Goal: Information Seeking & Learning: Learn about a topic

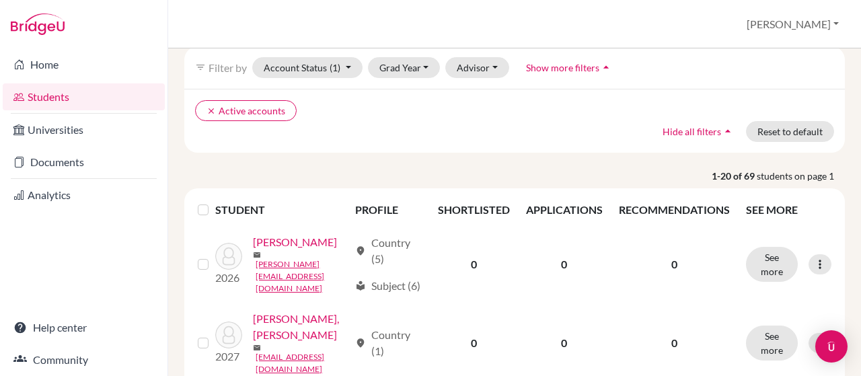
scroll to position [135, 0]
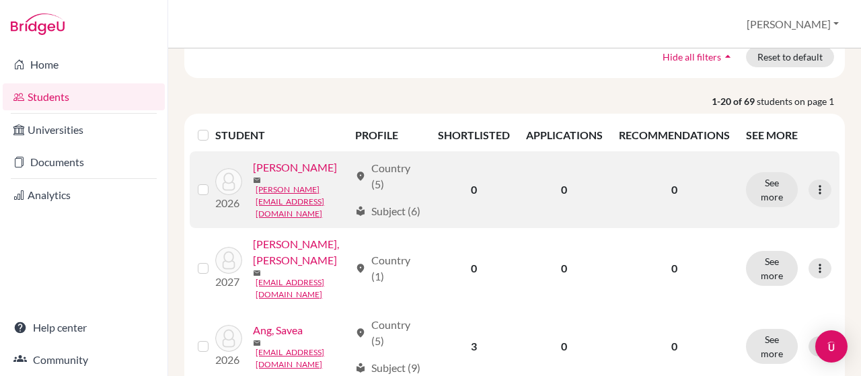
click at [270, 176] on link "Alkafri, Mariyya" at bounding box center [295, 168] width 84 height 16
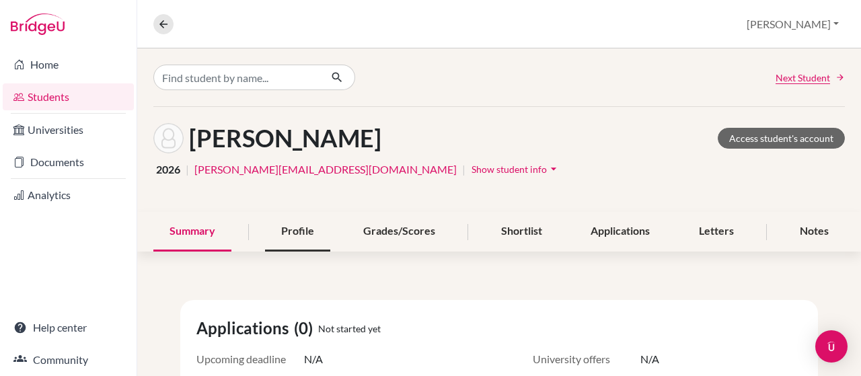
click at [292, 233] on div "Profile" at bounding box center [297, 232] width 65 height 40
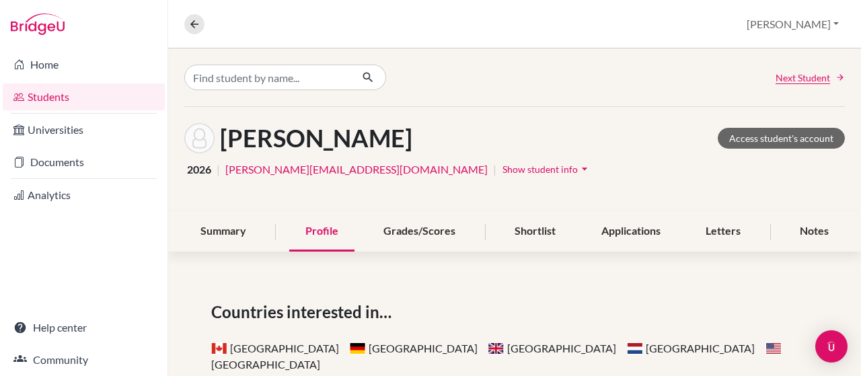
click at [578, 162] on icon "arrow_drop_down" at bounding box center [584, 168] width 13 height 13
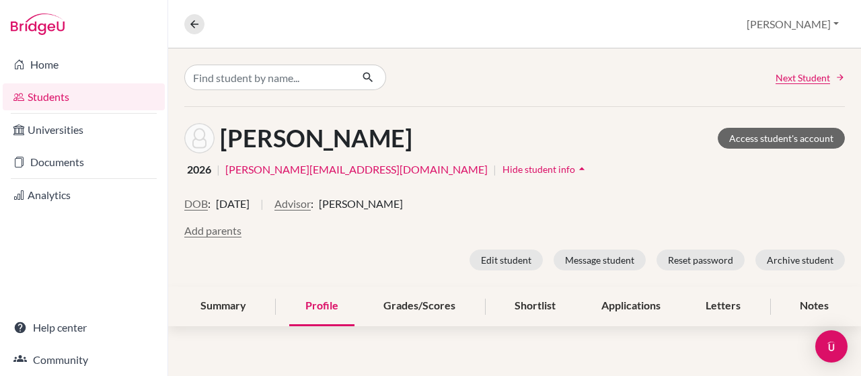
click at [325, 145] on h1 "Alkafri, Mariyya" at bounding box center [316, 138] width 192 height 29
click at [204, 147] on img at bounding box center [199, 138] width 30 height 30
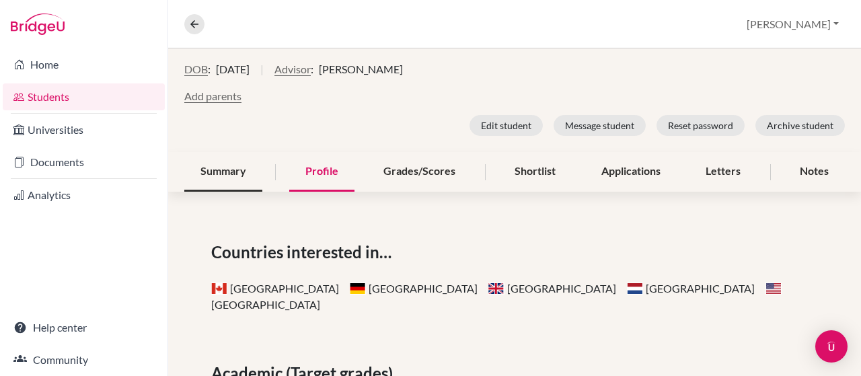
click at [231, 174] on div "Summary" at bounding box center [223, 172] width 78 height 40
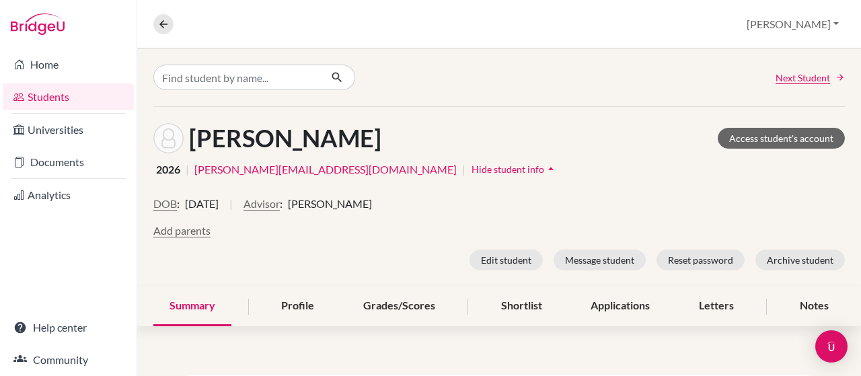
click at [53, 99] on link "Students" at bounding box center [68, 96] width 131 height 27
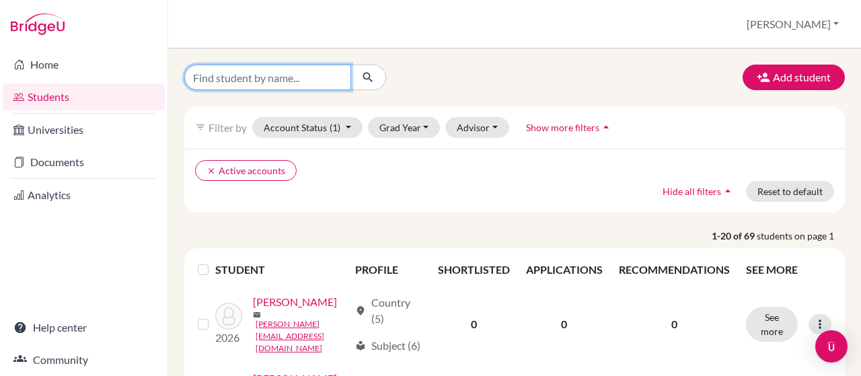
click at [267, 80] on input "Find student by name..." at bounding box center [267, 78] width 167 height 26
type input "[PERSON_NAME]"
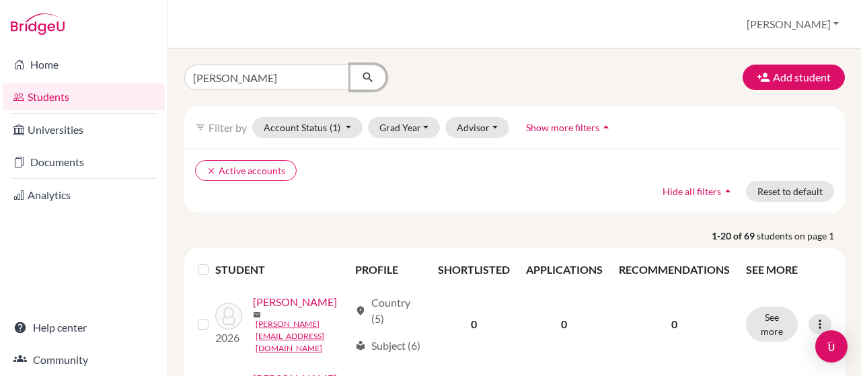
click at [351, 78] on button "submit" at bounding box center [369, 78] width 36 height 26
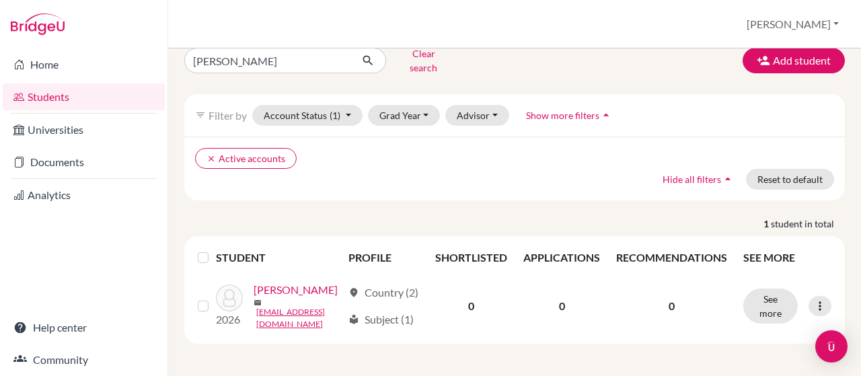
scroll to position [37, 0]
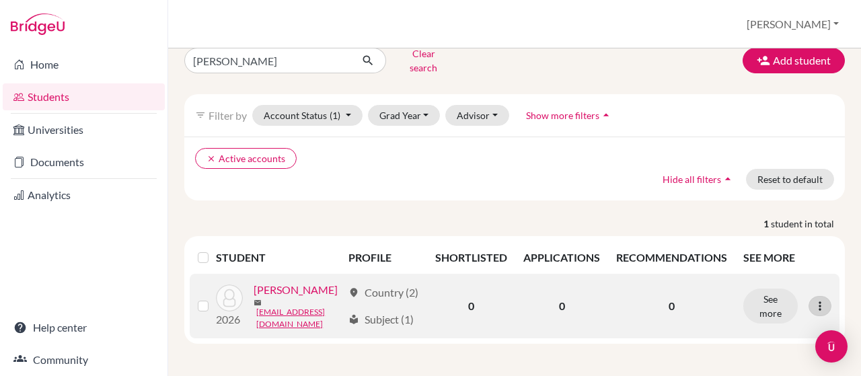
click at [814, 299] on icon at bounding box center [820, 305] width 13 height 13
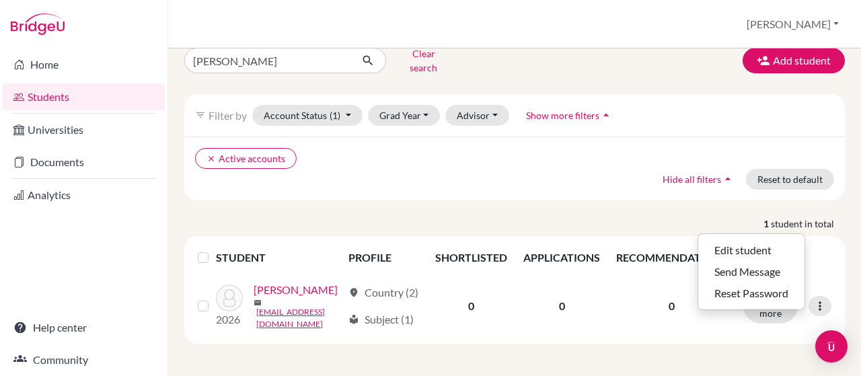
click at [384, 179] on div "[PERSON_NAME] Clear search Add student filter_list Filter by Account Status (1)…" at bounding box center [514, 193] width 661 height 301
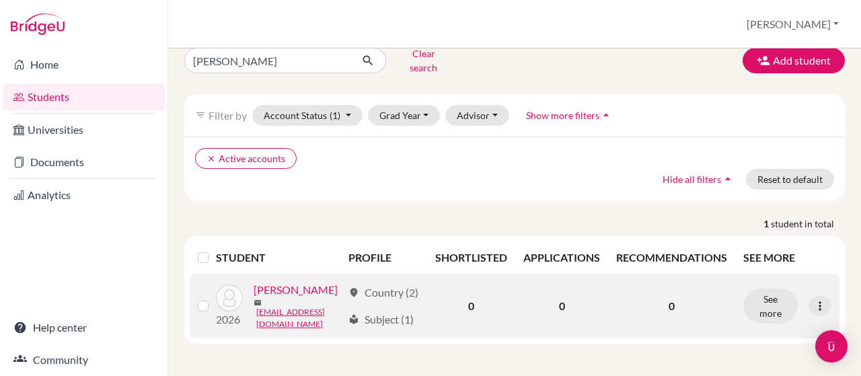
drag, startPoint x: 260, startPoint y: 308, endPoint x: 269, endPoint y: 302, distance: 10.3
click at [261, 298] on link "[PERSON_NAME]" at bounding box center [296, 290] width 84 height 16
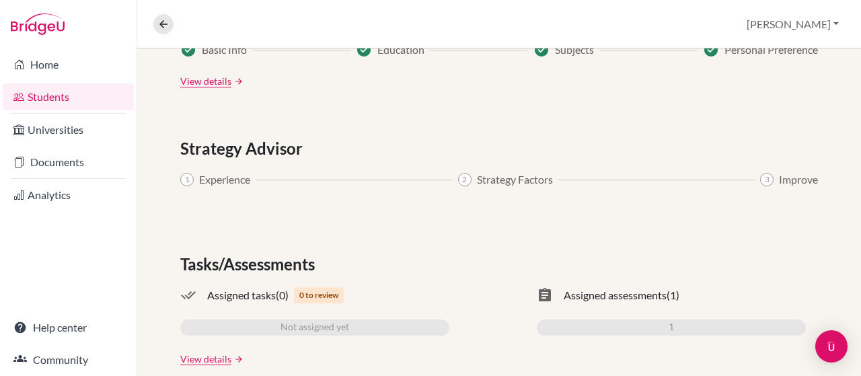
scroll to position [806, 0]
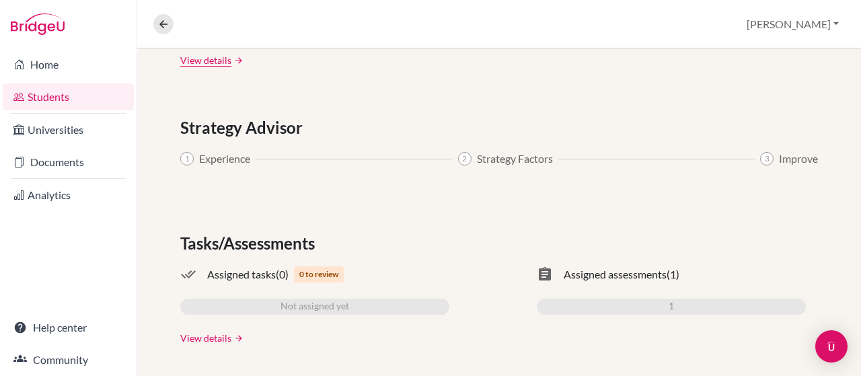
click at [195, 337] on link "View details" at bounding box center [205, 338] width 51 height 14
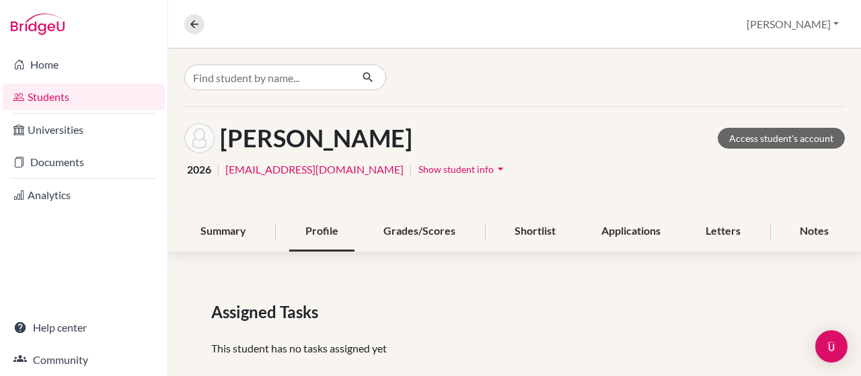
click at [330, 236] on div "Profile" at bounding box center [321, 232] width 65 height 40
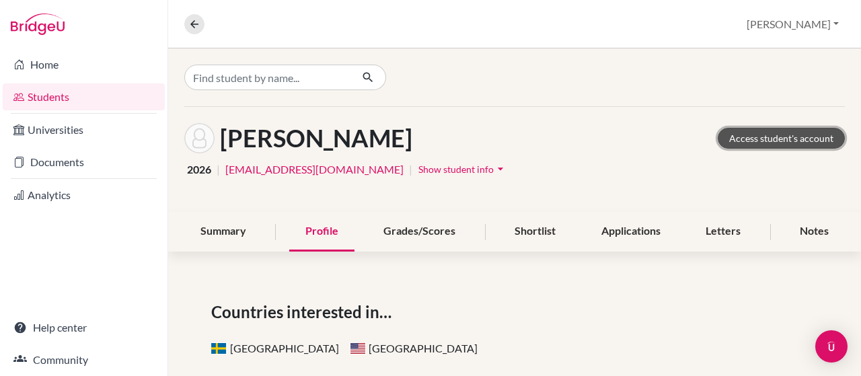
click at [744, 136] on link "Access student's account" at bounding box center [781, 138] width 127 height 21
